Goal: Task Accomplishment & Management: Complete application form

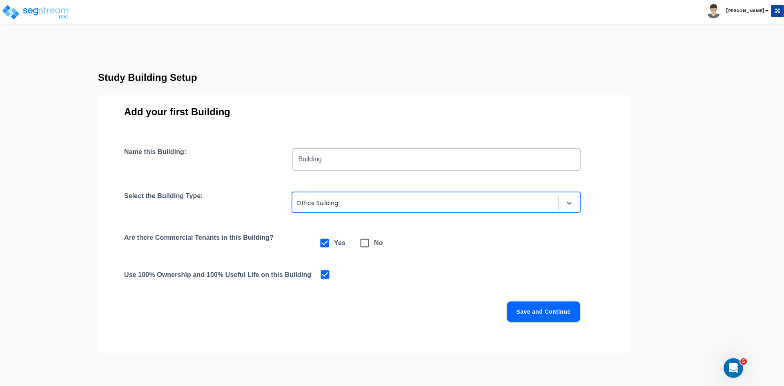
click at [519, 315] on button "Save and Continue" at bounding box center [544, 311] width 74 height 20
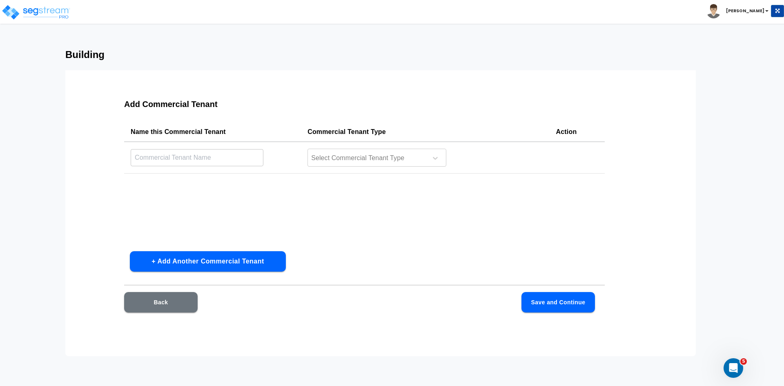
click at [234, 156] on input "text" at bounding box center [197, 158] width 133 height 18
click at [182, 160] on input "Building" at bounding box center [197, 158] width 133 height 18
type input "Building Interior"
click at [327, 160] on div at bounding box center [366, 158] width 112 height 11
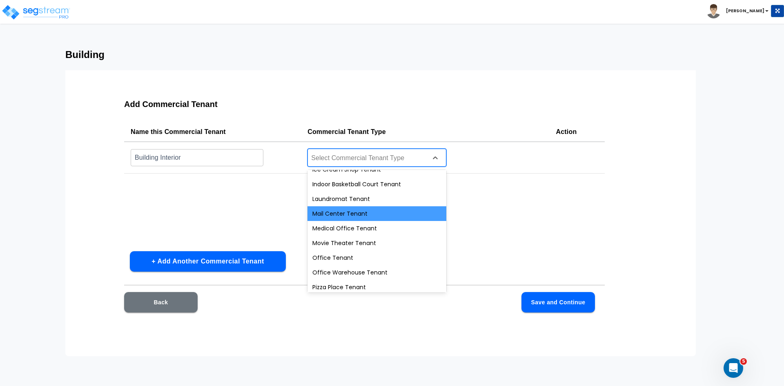
scroll to position [276, 0]
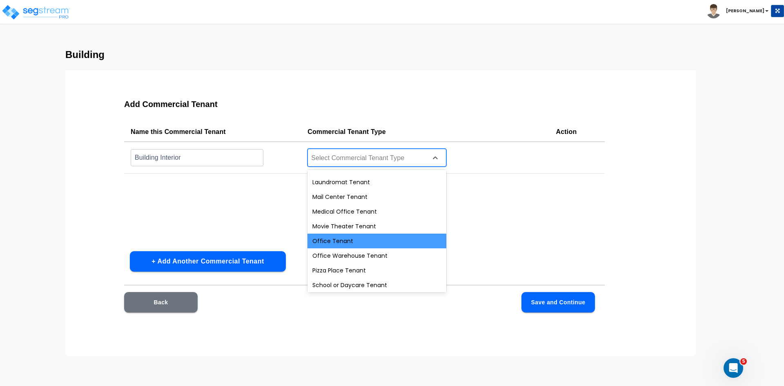
click at [348, 240] on div "Office Tenant" at bounding box center [376, 241] width 139 height 15
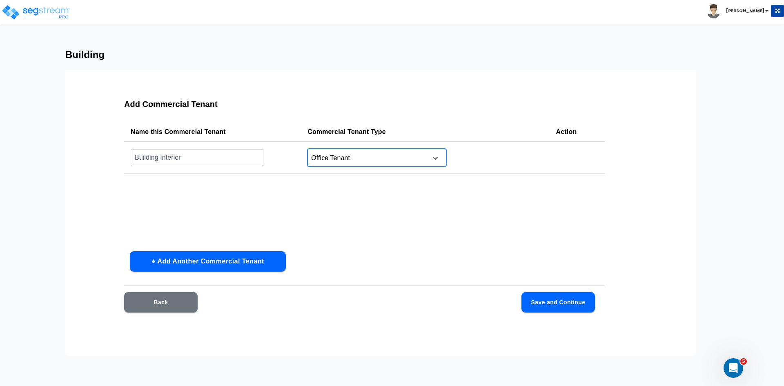
click at [537, 304] on button "Save and Continue" at bounding box center [558, 302] width 74 height 20
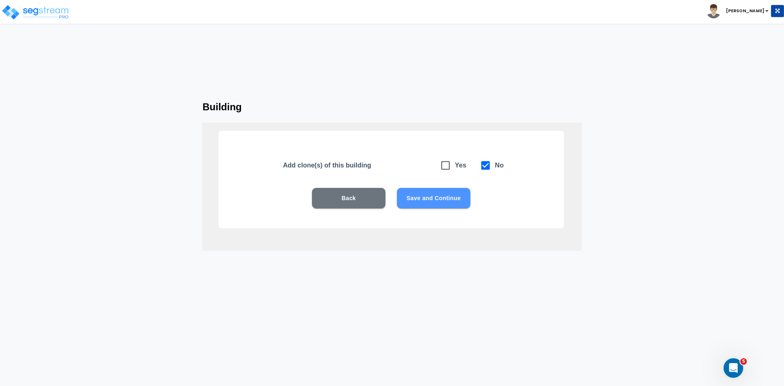
click at [454, 199] on button "Save and Continue" at bounding box center [434, 198] width 74 height 20
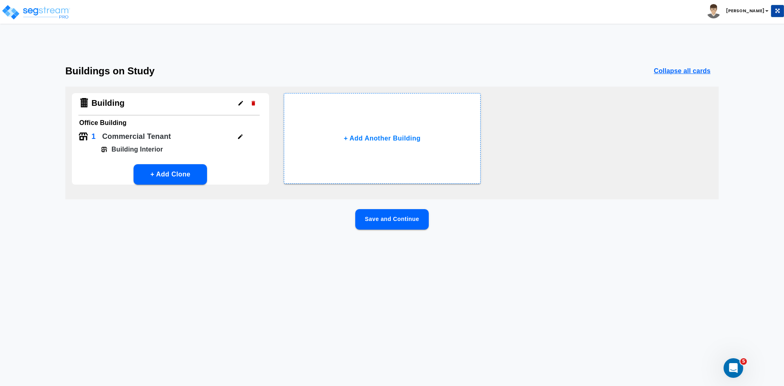
click at [402, 218] on button "Save and Continue" at bounding box center [392, 219] width 74 height 20
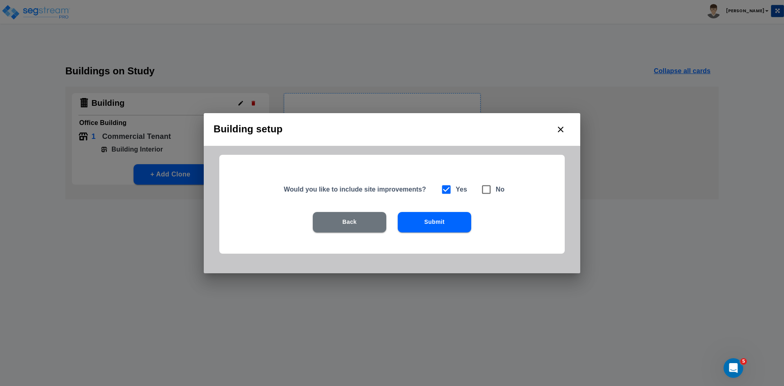
click at [488, 187] on icon at bounding box center [486, 189] width 11 height 11
checkbox input "false"
checkbox input "true"
click at [438, 220] on button "Submit" at bounding box center [435, 222] width 74 height 20
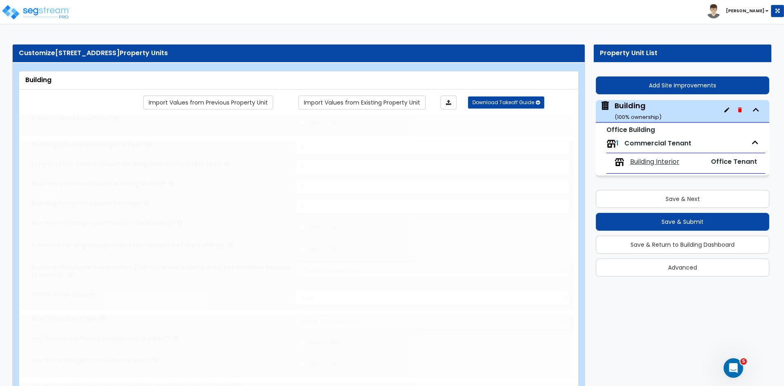
type input "1"
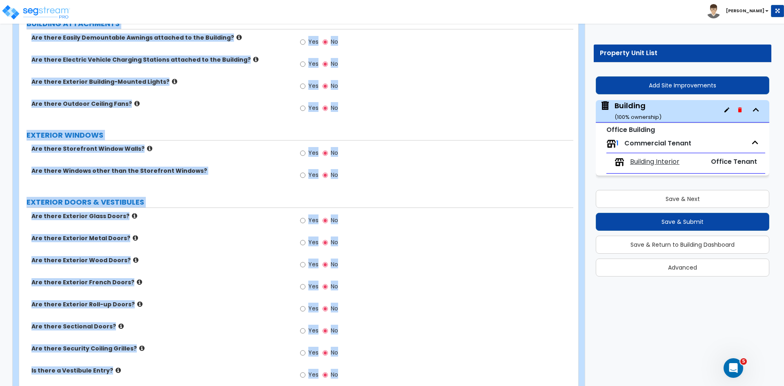
scroll to position [595, 0]
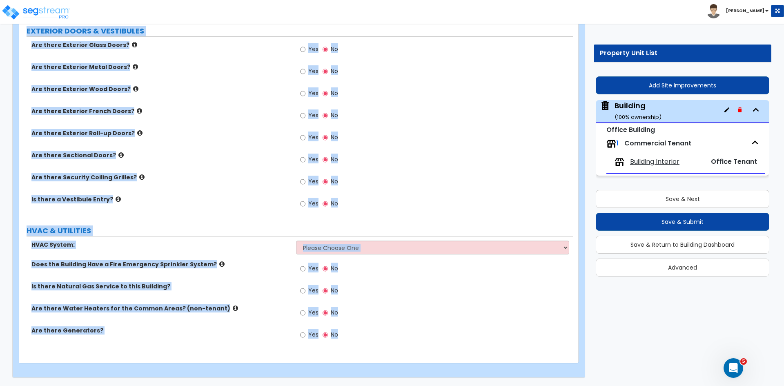
drag, startPoint x: 18, startPoint y: 52, endPoint x: 425, endPoint y: 405, distance: 538.7
copy div "Customize [STREET_ADDRESS] Property Units Building Import Values from Previous …"
click at [178, 114] on label "Are there Exterior French Doors?" at bounding box center [160, 111] width 258 height 8
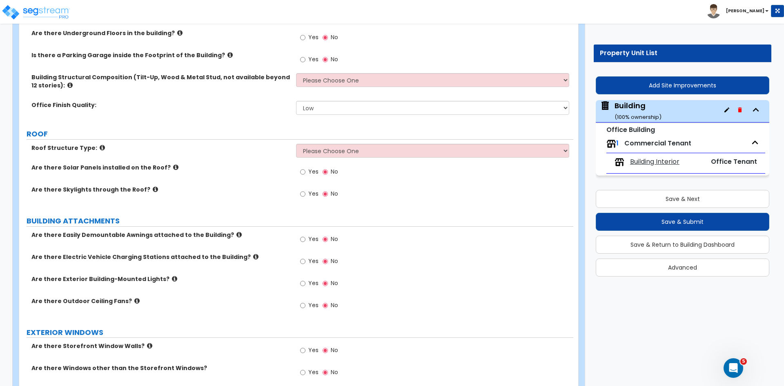
scroll to position [0, 0]
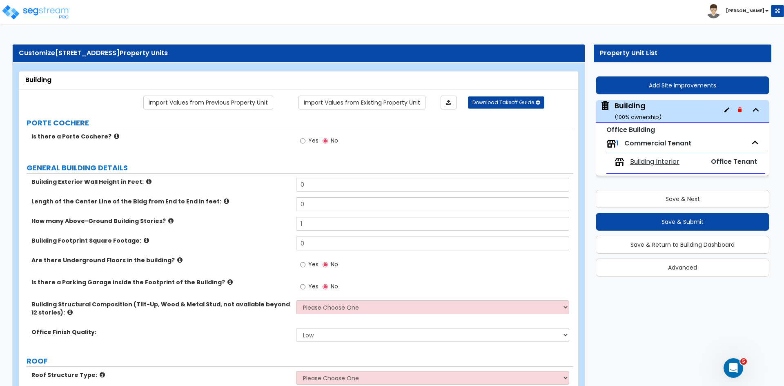
click at [204, 196] on div "Building Exterior Wall Height in Feet: 0" at bounding box center [296, 188] width 554 height 20
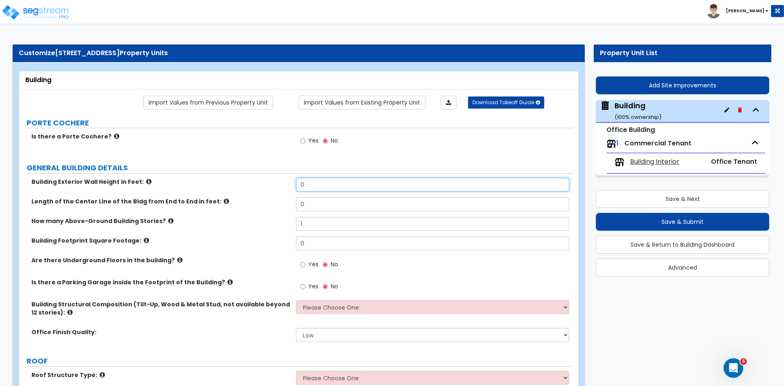
click at [323, 185] on input "0" at bounding box center [432, 185] width 273 height 14
type input "18"
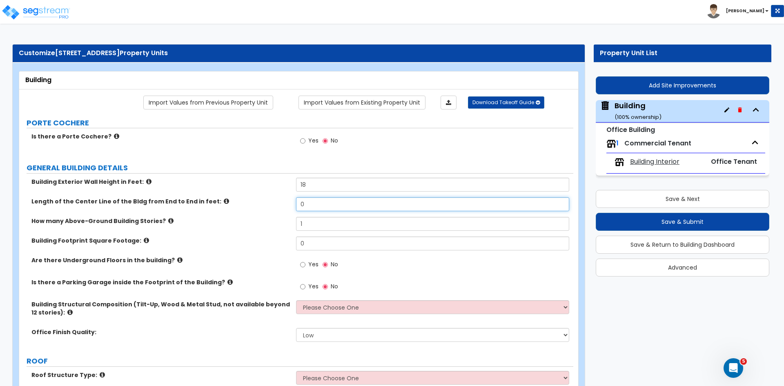
click at [313, 206] on input "0" at bounding box center [432, 204] width 273 height 14
type input "82"
